Goal: Check status

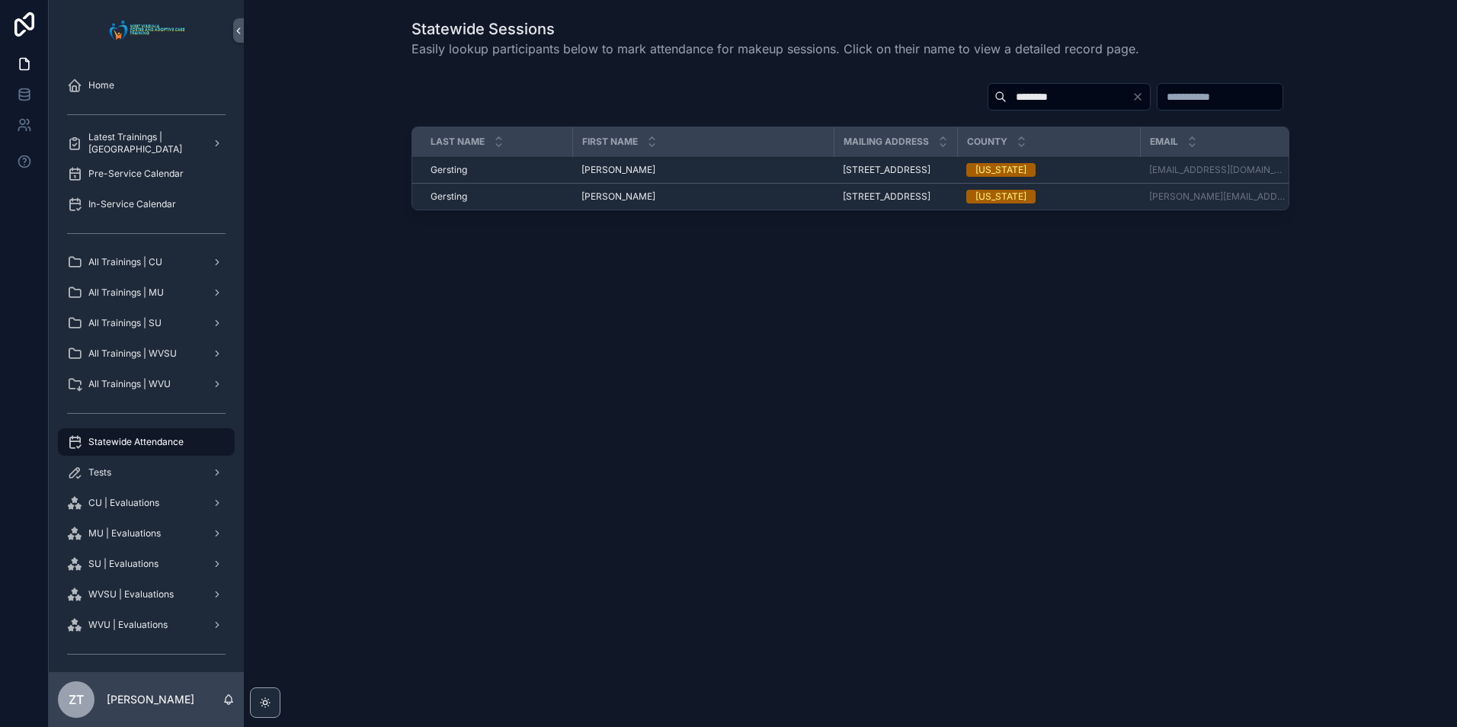
click at [1007, 98] on input "********" at bounding box center [1069, 96] width 125 height 21
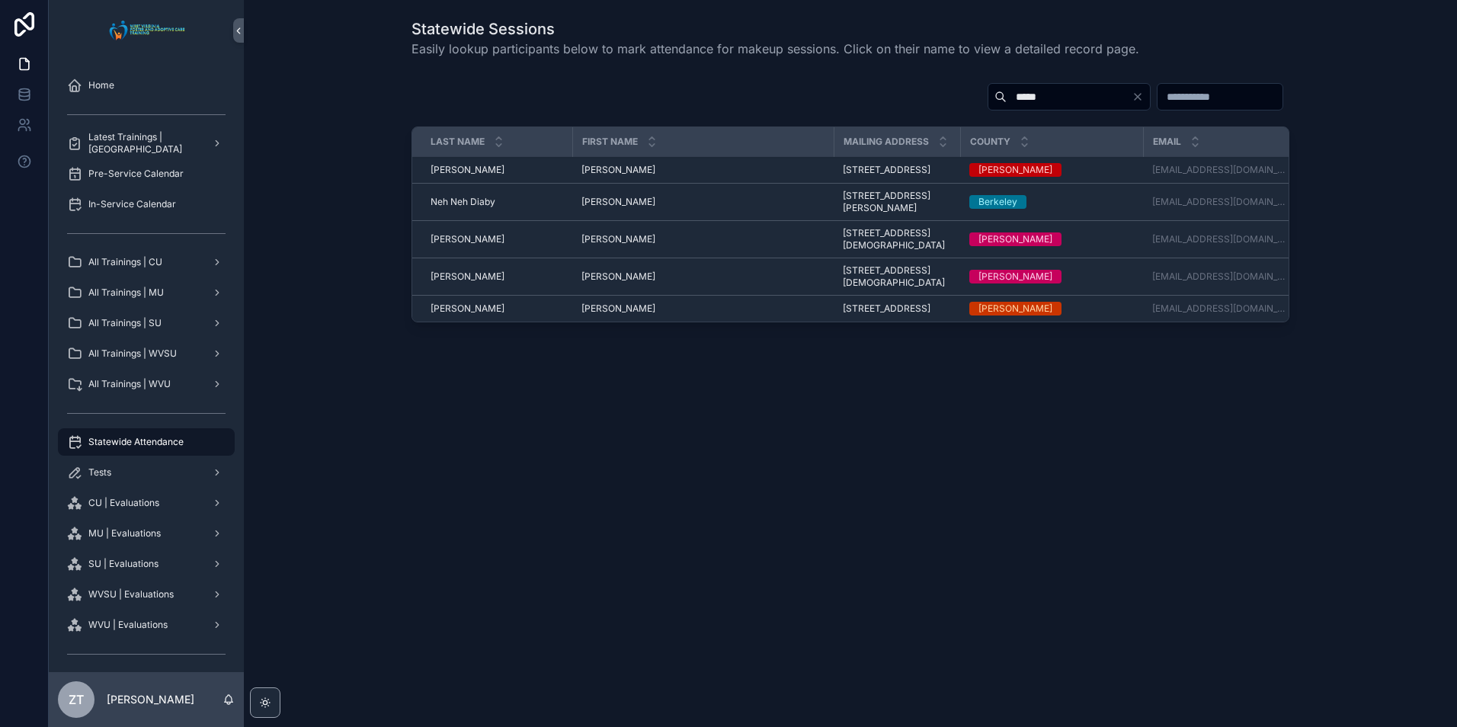
type input "*****"
click at [601, 173] on span "[PERSON_NAME]" at bounding box center [618, 170] width 74 height 12
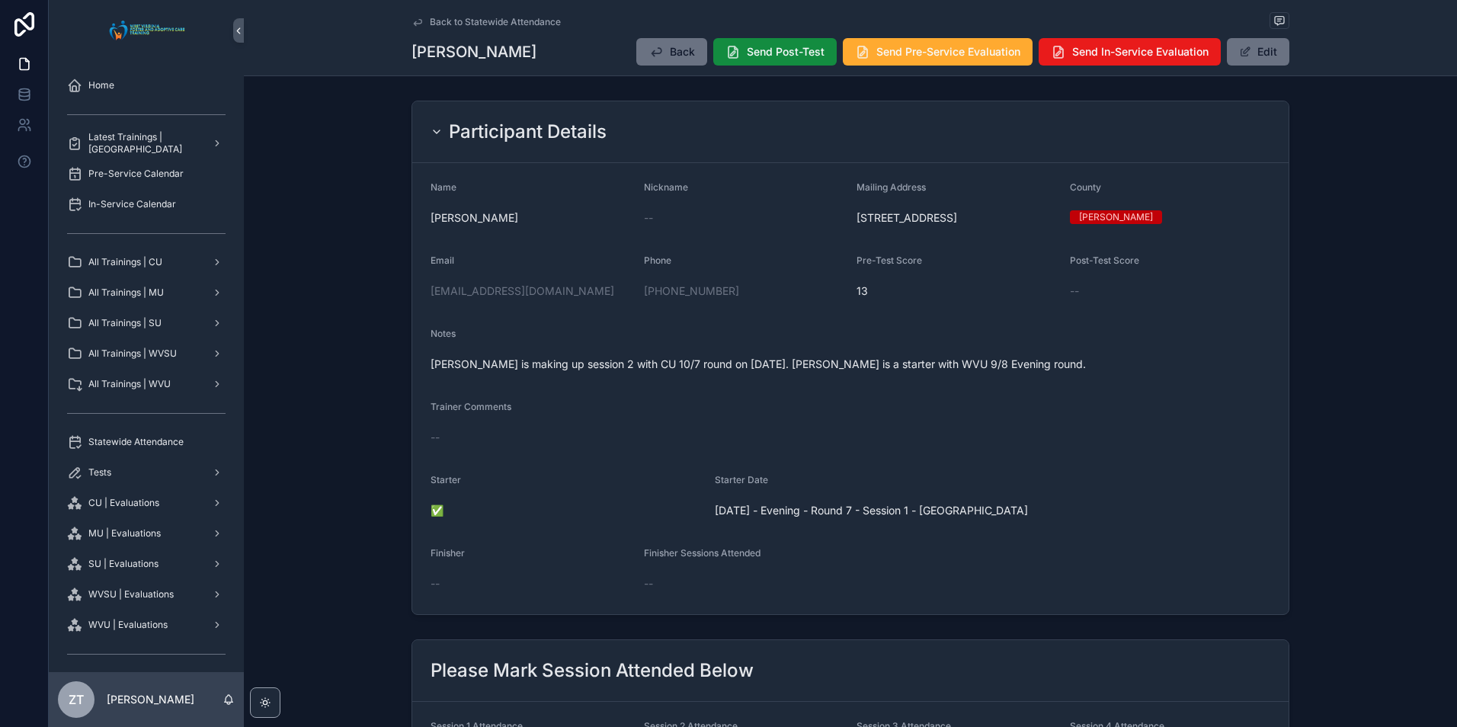
click at [415, 25] on icon "scrollable content" at bounding box center [418, 22] width 12 height 12
